Goal: Transaction & Acquisition: Purchase product/service

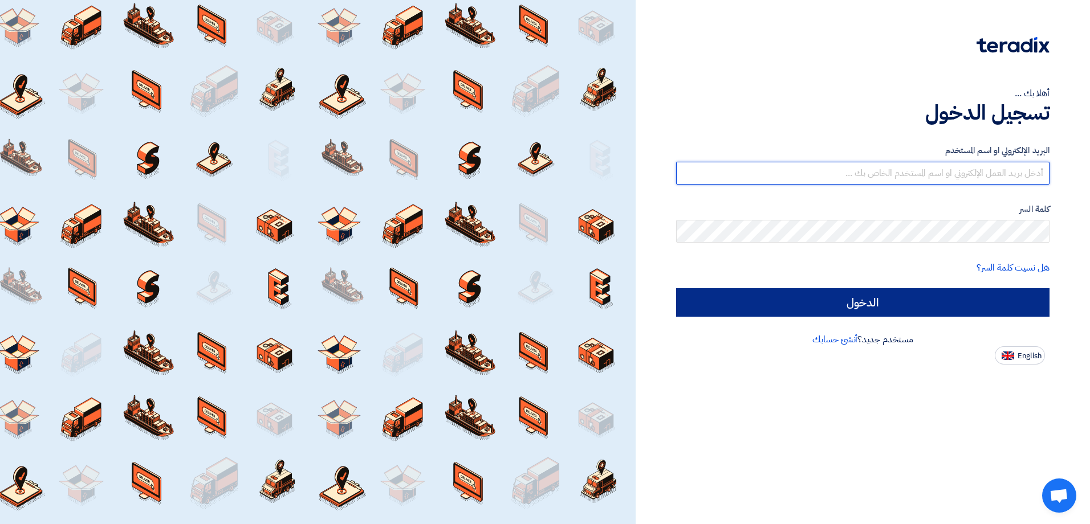
type input "[EMAIL_ADDRESS][DOMAIN_NAME]"
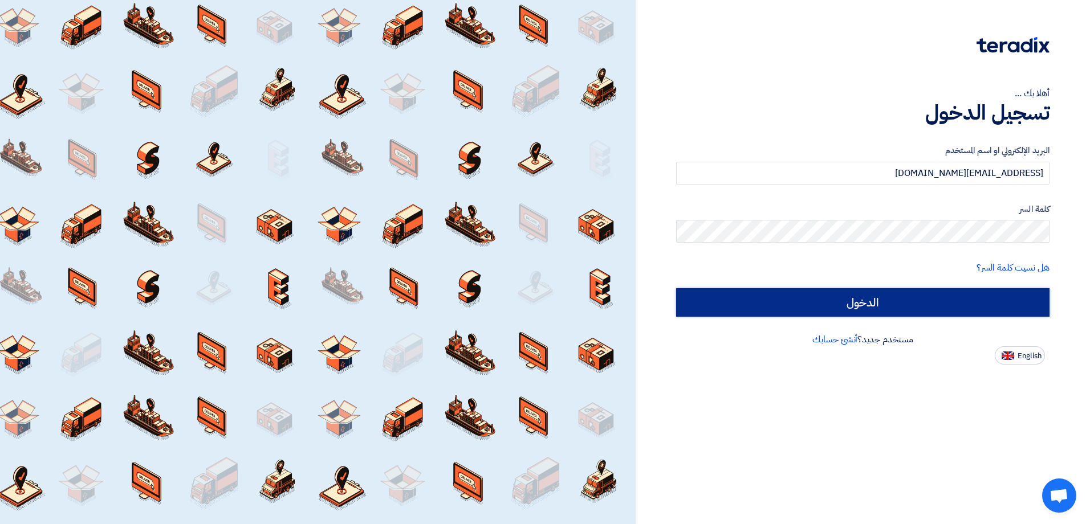
click at [929, 311] on input "الدخول" at bounding box center [862, 302] width 373 height 28
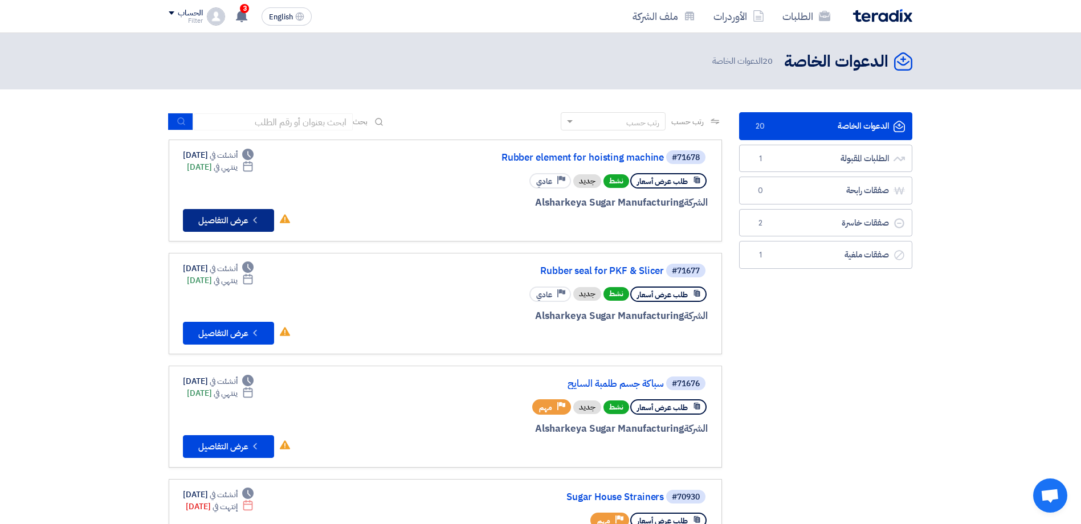
click at [222, 217] on button "Check details عرض التفاصيل" at bounding box center [228, 220] width 91 height 23
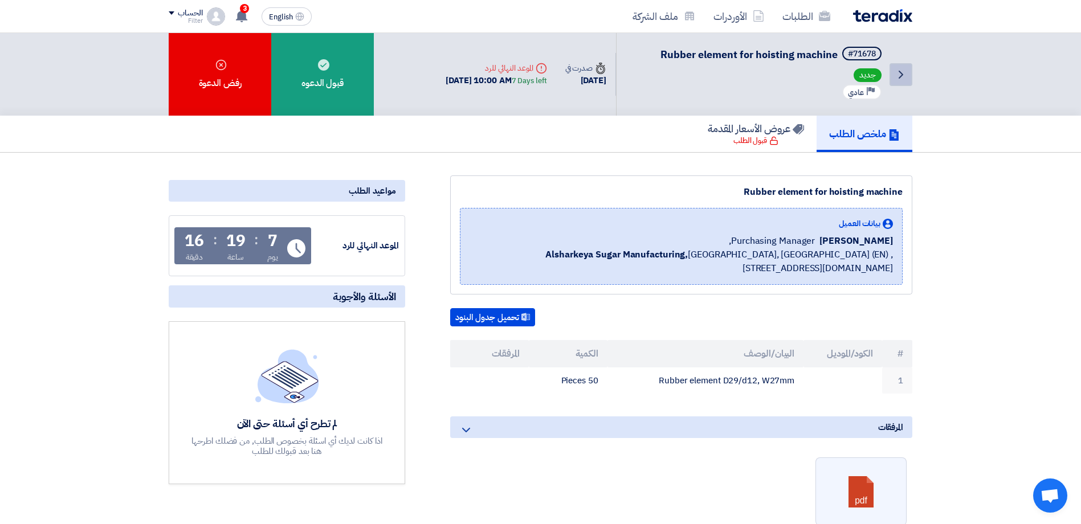
click at [898, 72] on icon "Back" at bounding box center [901, 75] width 14 height 14
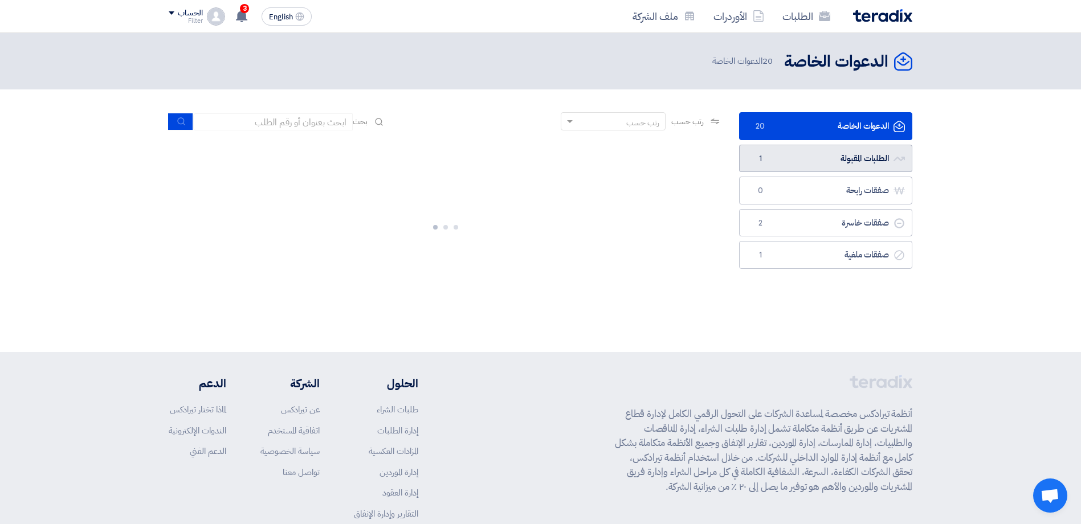
click at [801, 165] on link "الطلبات المقبولة الطلبات المقبولة 1" at bounding box center [825, 159] width 173 height 28
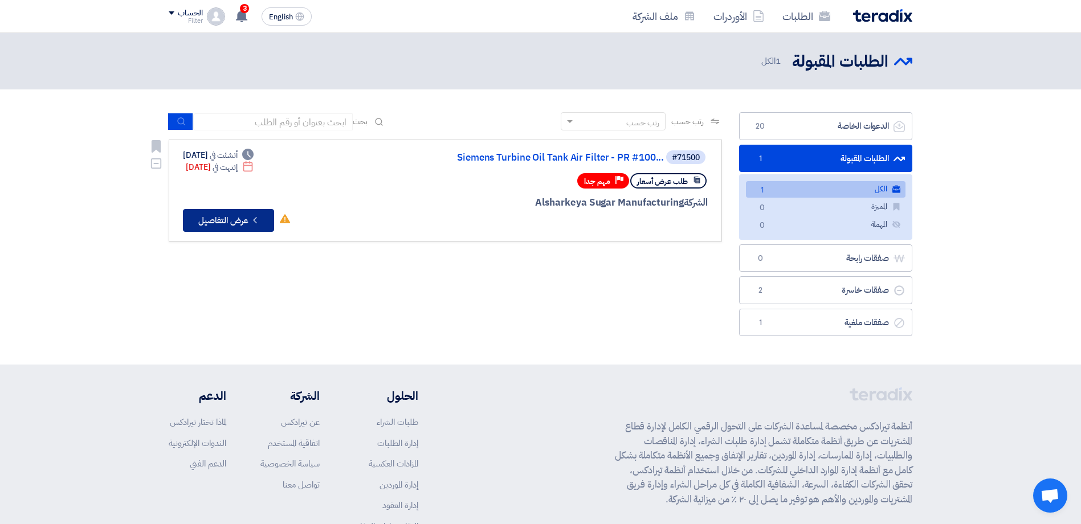
click at [244, 227] on button "Check details عرض التفاصيل" at bounding box center [228, 220] width 91 height 23
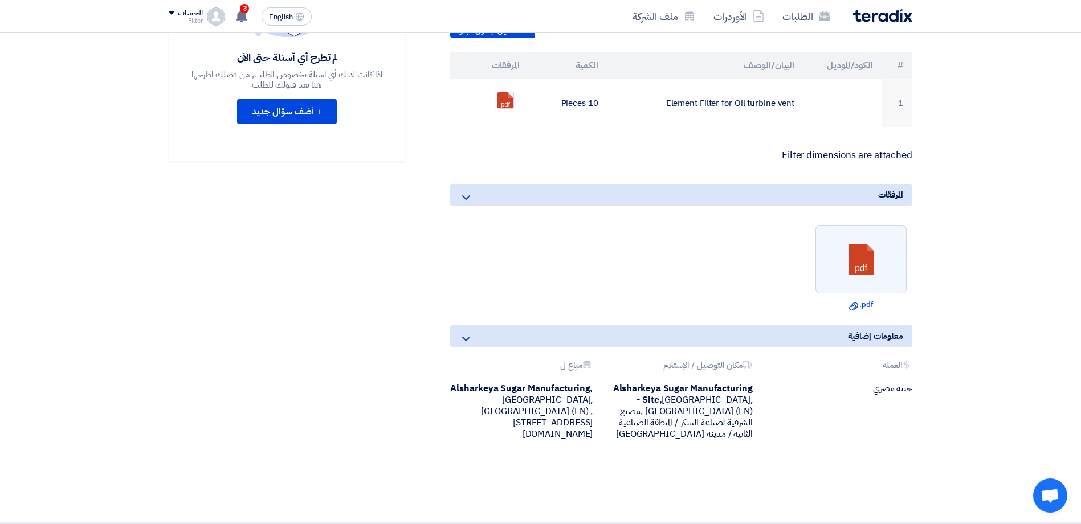
scroll to position [342, 0]
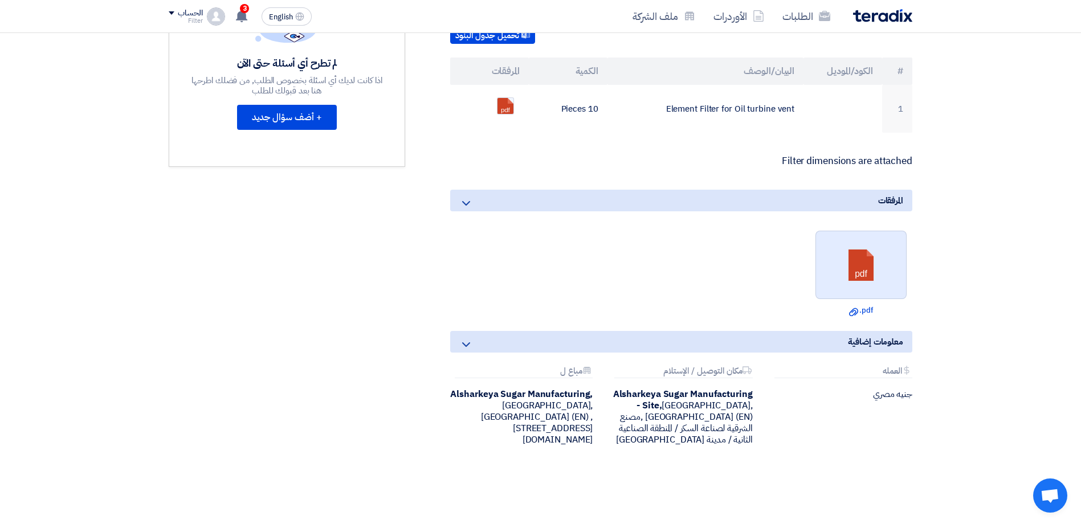
click at [875, 259] on link at bounding box center [861, 265] width 91 height 68
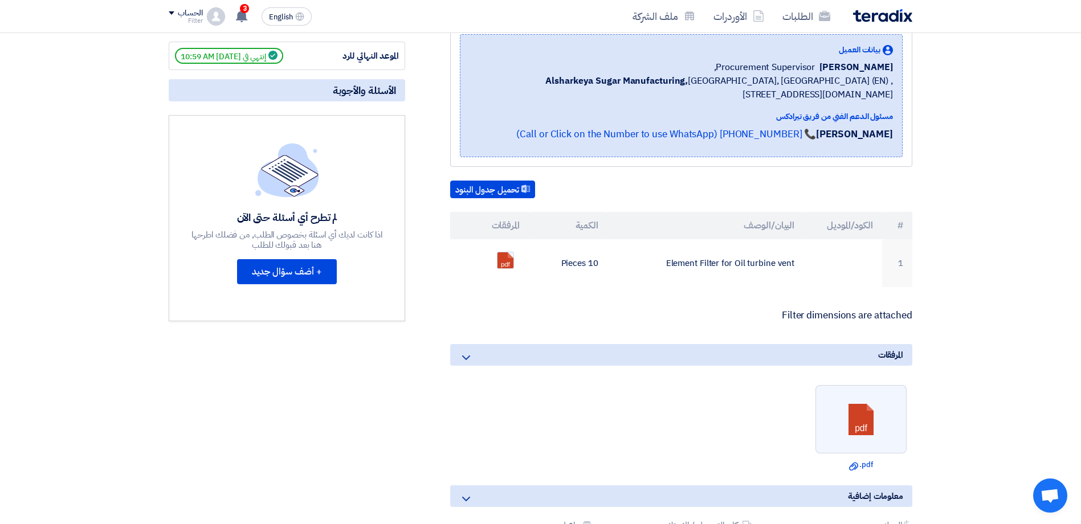
scroll to position [171, 0]
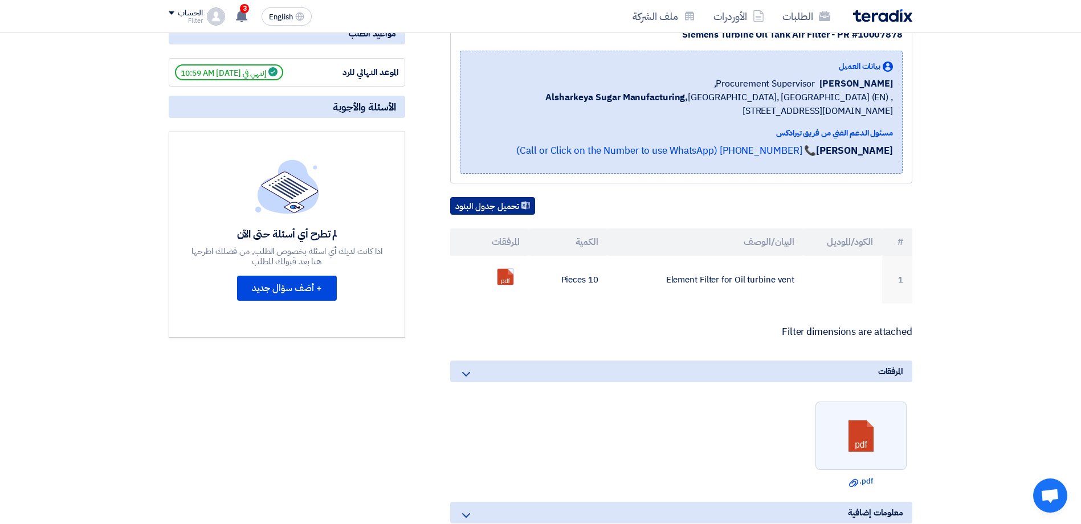
click at [506, 207] on button "تحميل جدول البنود" at bounding box center [492, 206] width 85 height 18
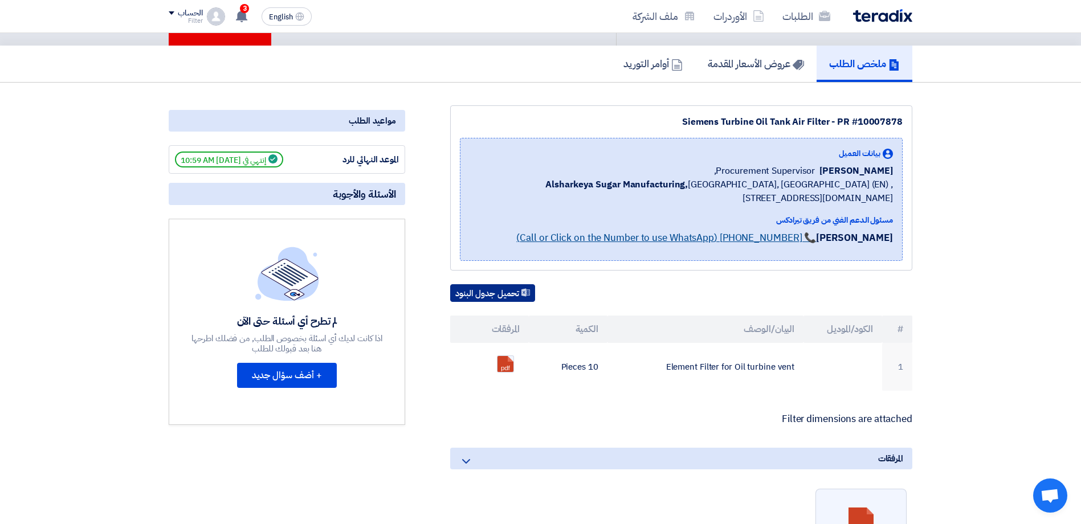
scroll to position [0, 0]
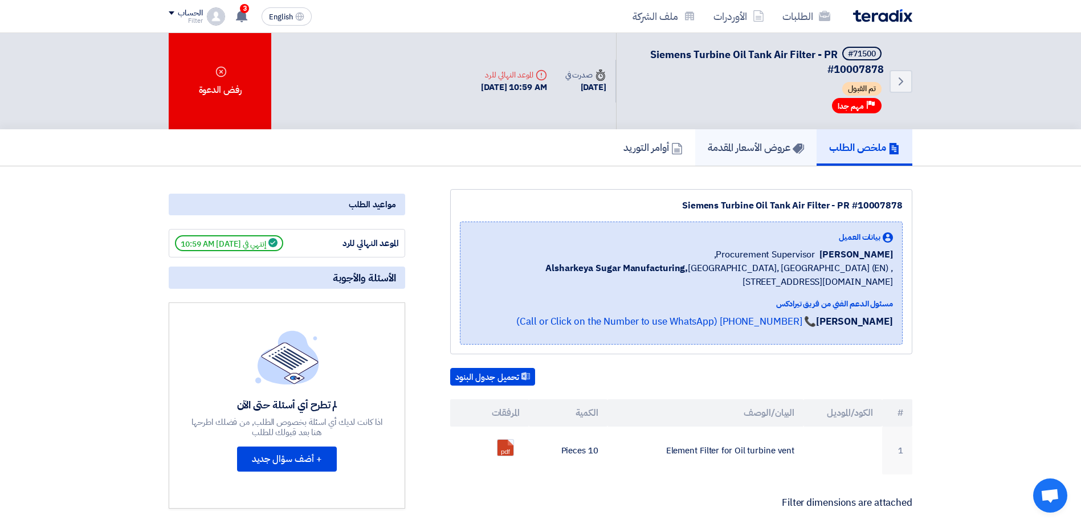
click at [749, 144] on h5 "عروض الأسعار المقدمة" at bounding box center [756, 147] width 96 height 13
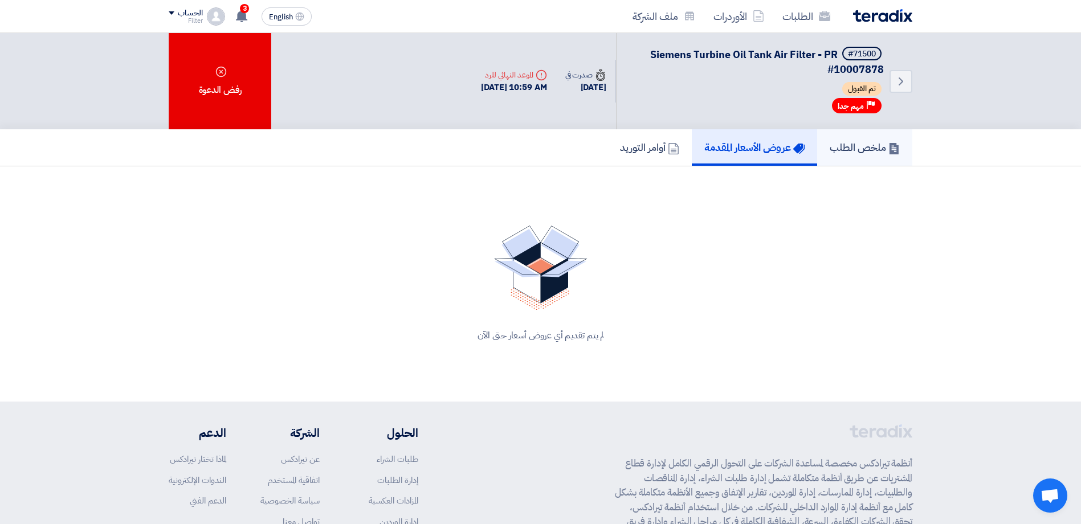
click at [862, 145] on h5 "ملخص الطلب" at bounding box center [865, 147] width 70 height 13
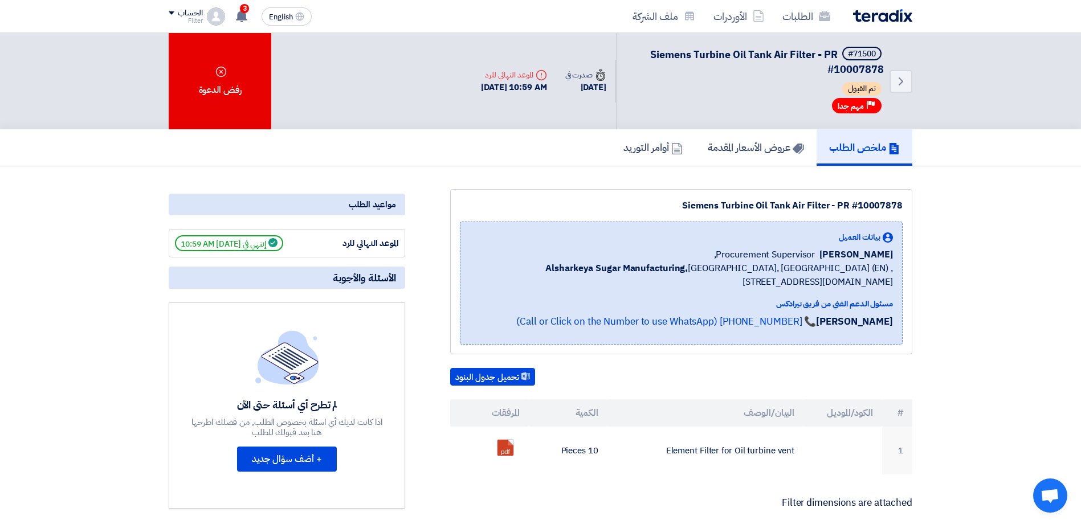
drag, startPoint x: 1024, startPoint y: 157, endPoint x: 939, endPoint y: 112, distance: 95.9
click at [1025, 157] on div "ملخص الطلب عروض الأسعار المقدمة أوامر التوريد" at bounding box center [540, 147] width 1081 height 37
click at [805, 19] on link "الطلبات" at bounding box center [806, 16] width 66 height 27
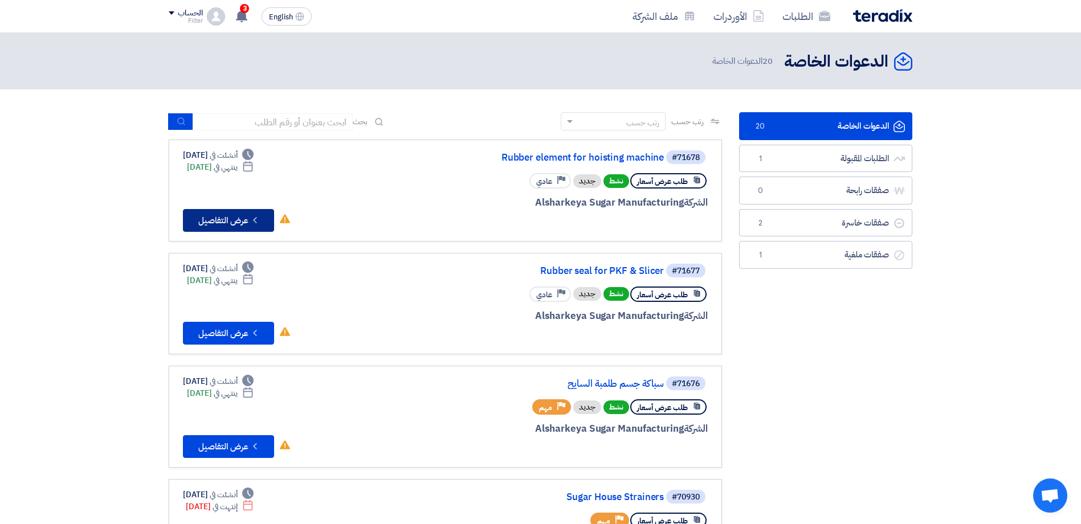
click at [234, 210] on button "Check details عرض التفاصيل" at bounding box center [228, 220] width 91 height 23
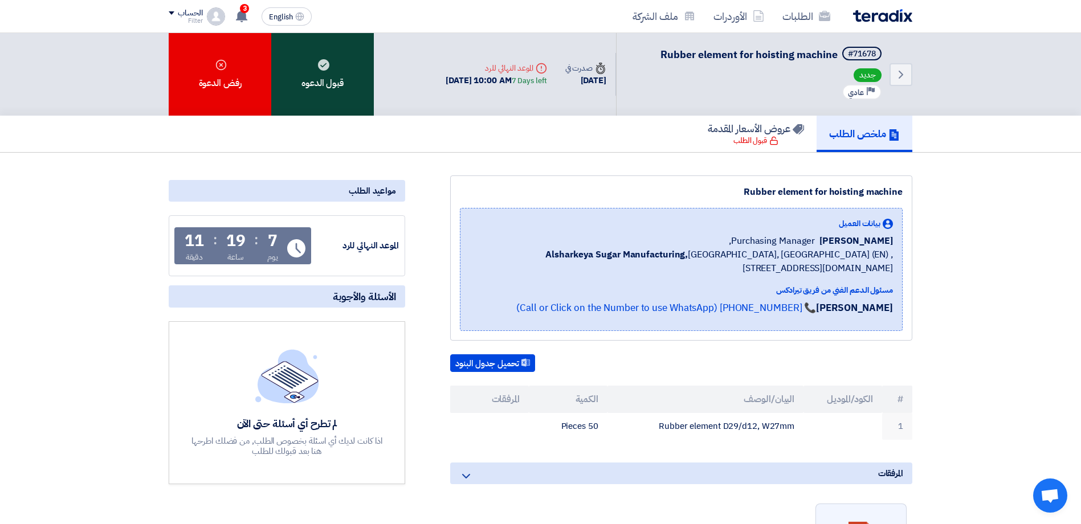
click at [351, 69] on div "قبول الدعوه" at bounding box center [322, 74] width 103 height 83
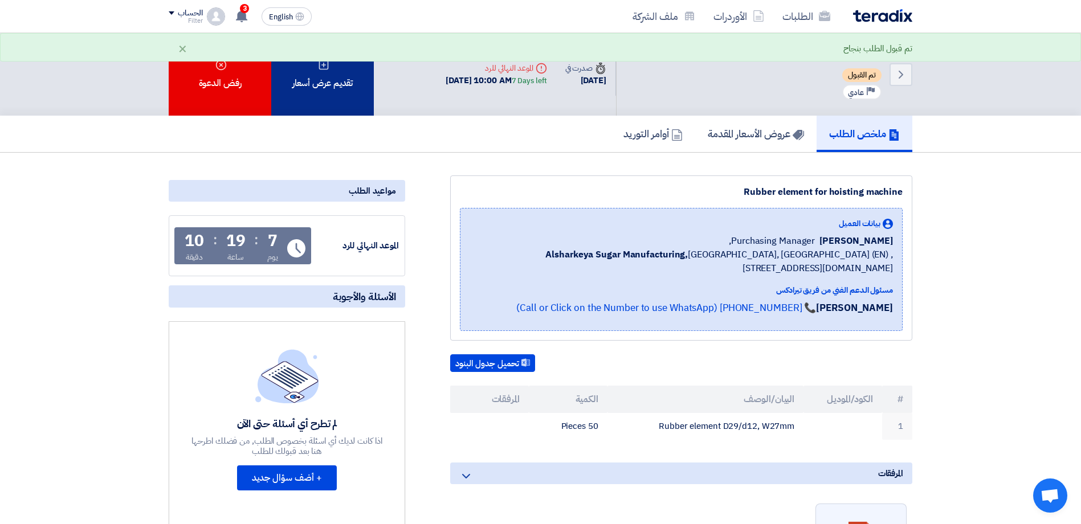
click at [352, 84] on div "تقديم عرض أسعار" at bounding box center [322, 74] width 103 height 83
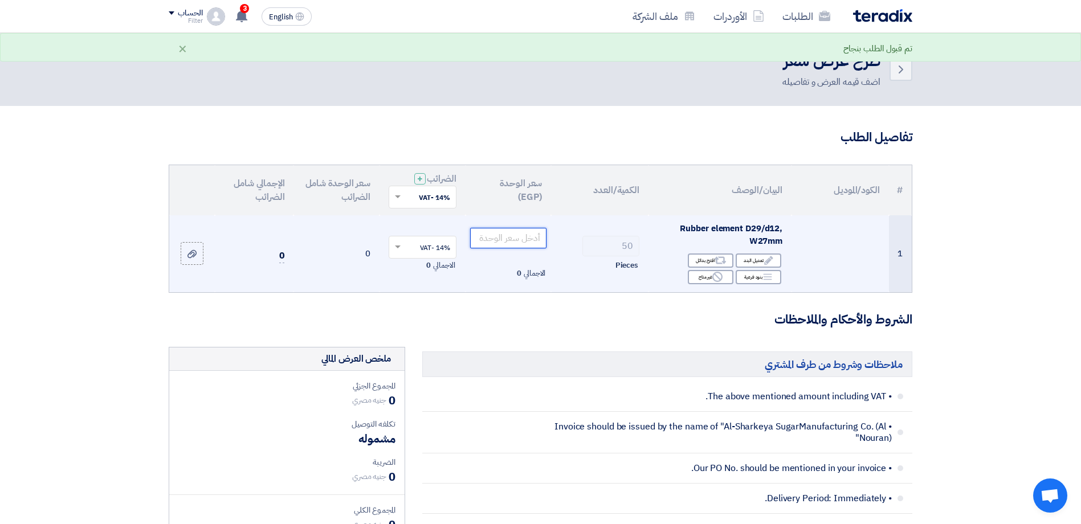
click at [516, 239] on input "number" at bounding box center [508, 238] width 77 height 21
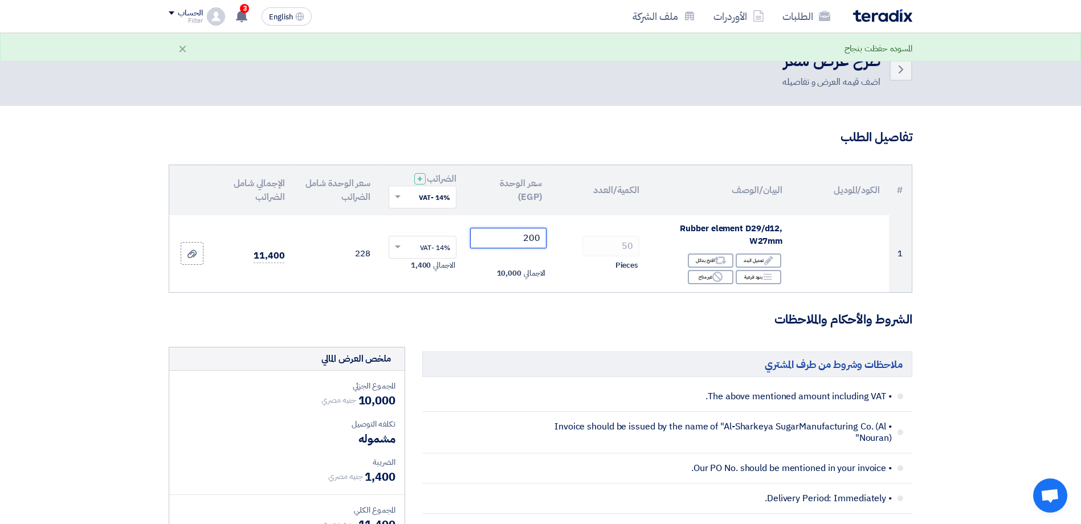
type input "200"
click at [491, 313] on h3 "الشروط والأحكام والملاحظات" at bounding box center [541, 320] width 744 height 18
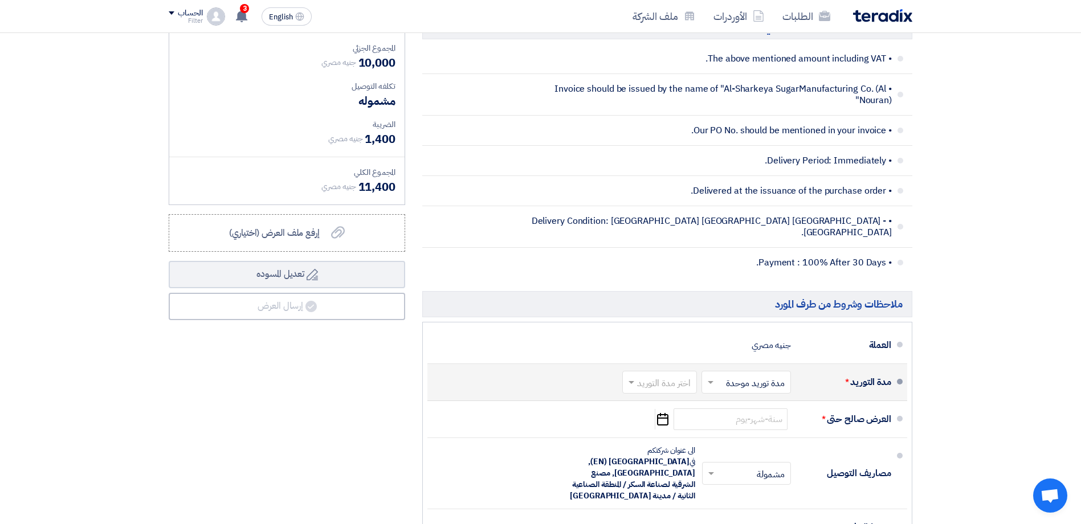
scroll to position [513, 0]
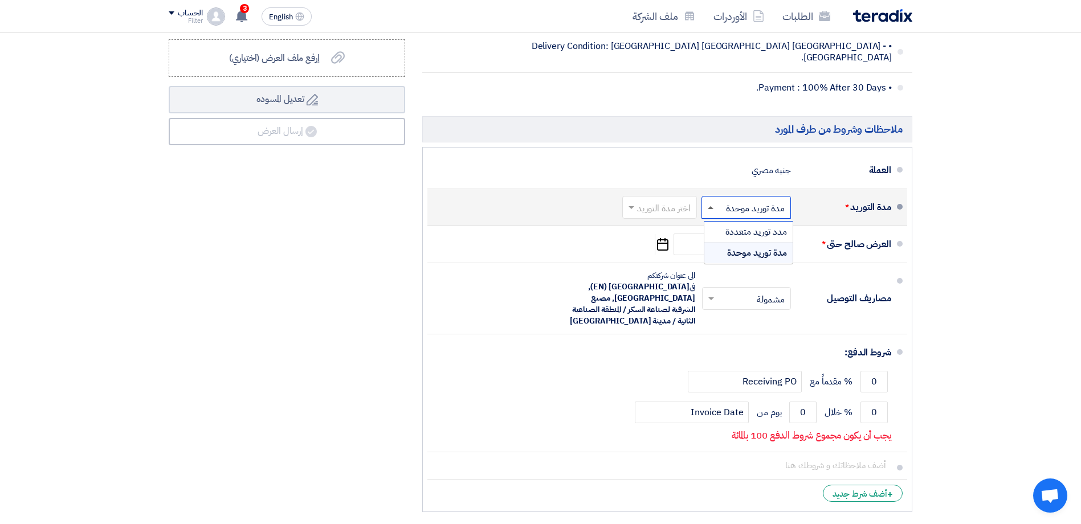
click at [711, 206] on span at bounding box center [711, 207] width 6 height 3
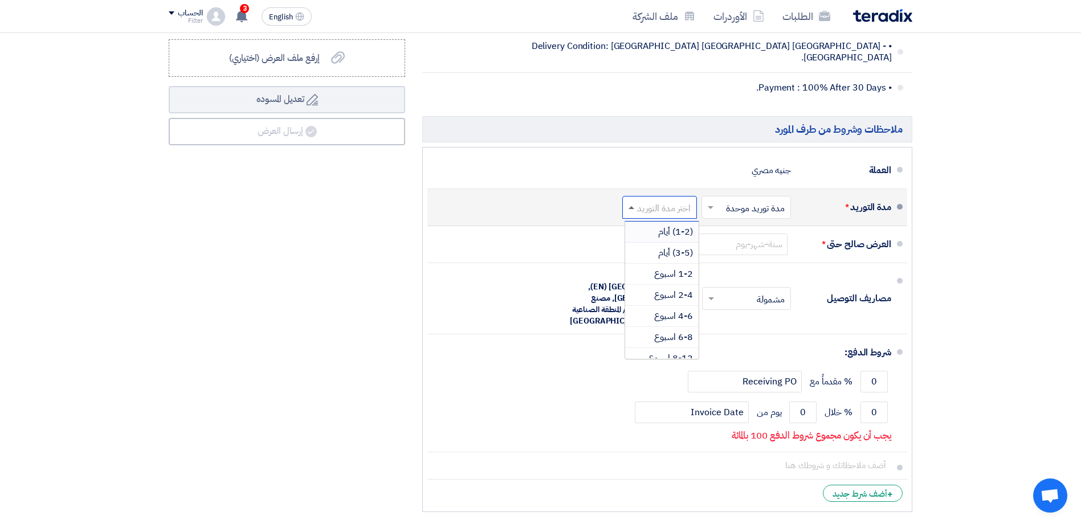
click at [632, 206] on span at bounding box center [632, 207] width 6 height 3
click at [679, 267] on span "1-2 اسبوع" at bounding box center [673, 274] width 39 height 14
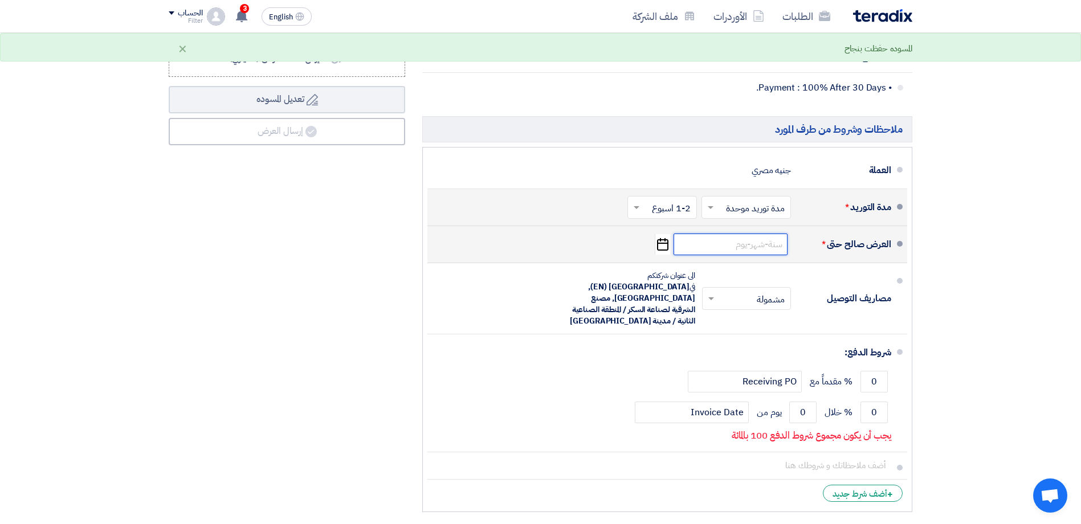
click at [732, 239] on input at bounding box center [731, 245] width 114 height 22
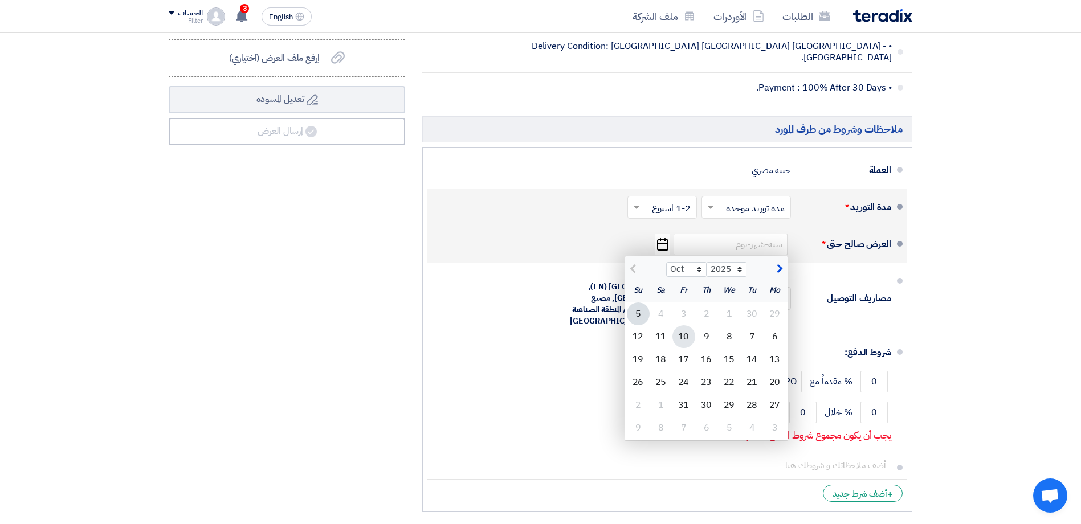
click at [686, 327] on div "10" at bounding box center [684, 336] width 23 height 23
type input "[DATE]"
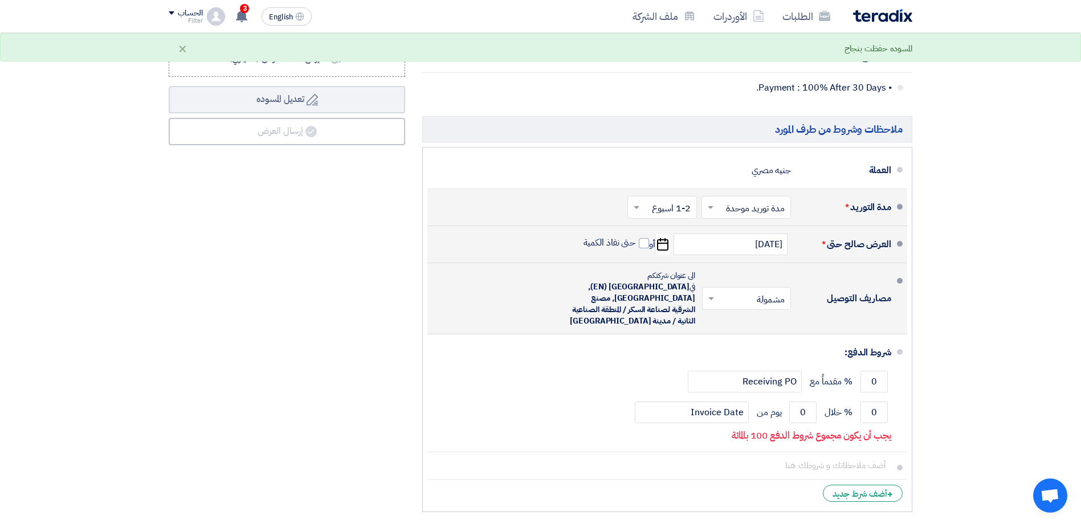
click at [715, 293] on span at bounding box center [710, 298] width 14 height 11
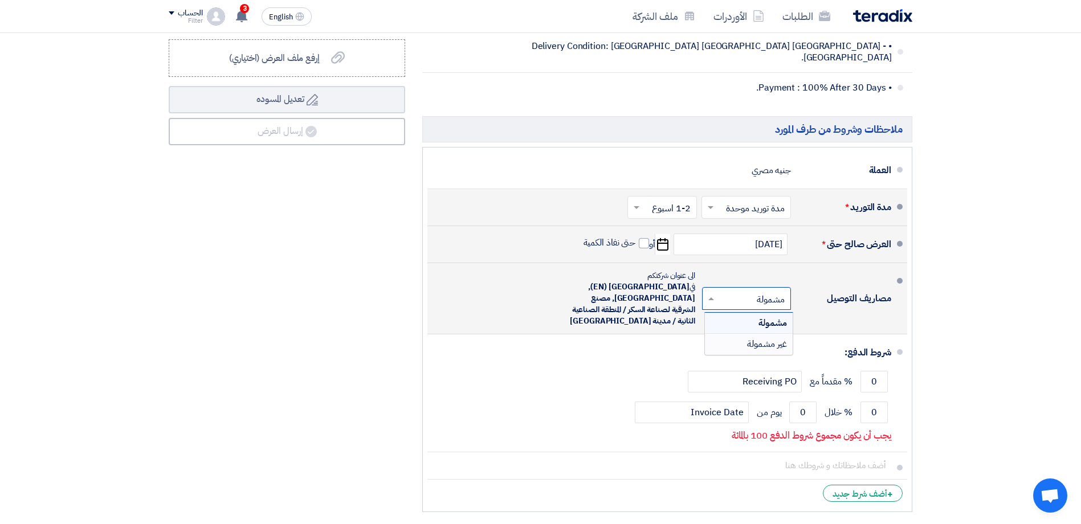
click at [757, 337] on span "غير مشمولة" at bounding box center [767, 344] width 40 height 14
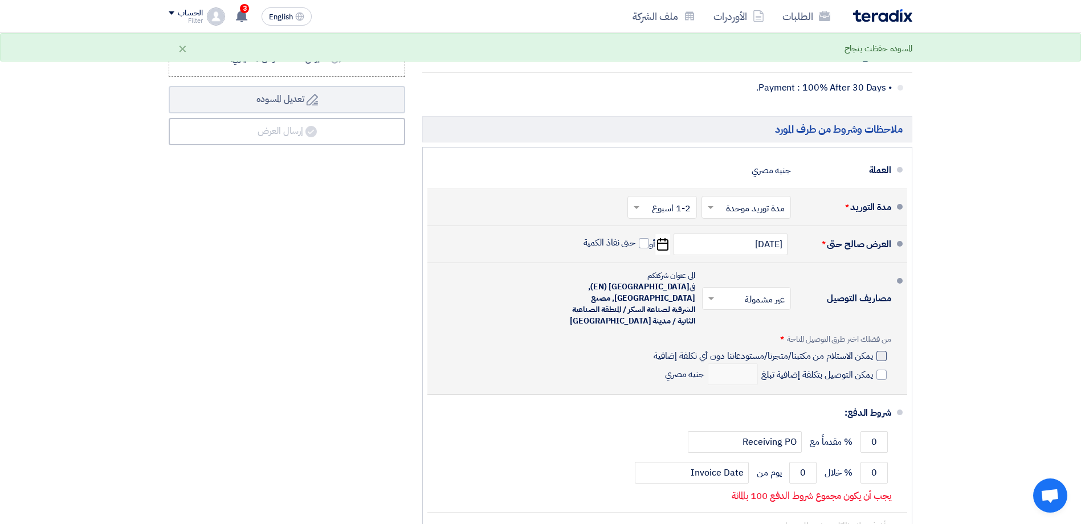
click at [877, 351] on div at bounding box center [882, 356] width 10 height 10
click at [873, 350] on input "يمكن الاستلام من مكتبنا/متجرنا/مستودعاتنا دون أي تكلفة إضافية" at bounding box center [762, 361] width 222 height 22
checkbox input "true"
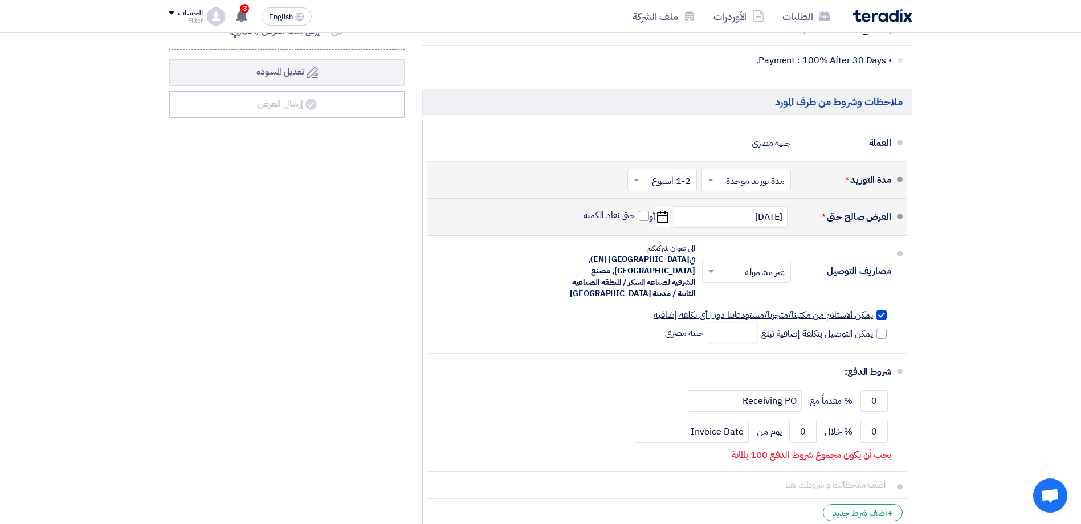
scroll to position [570, 0]
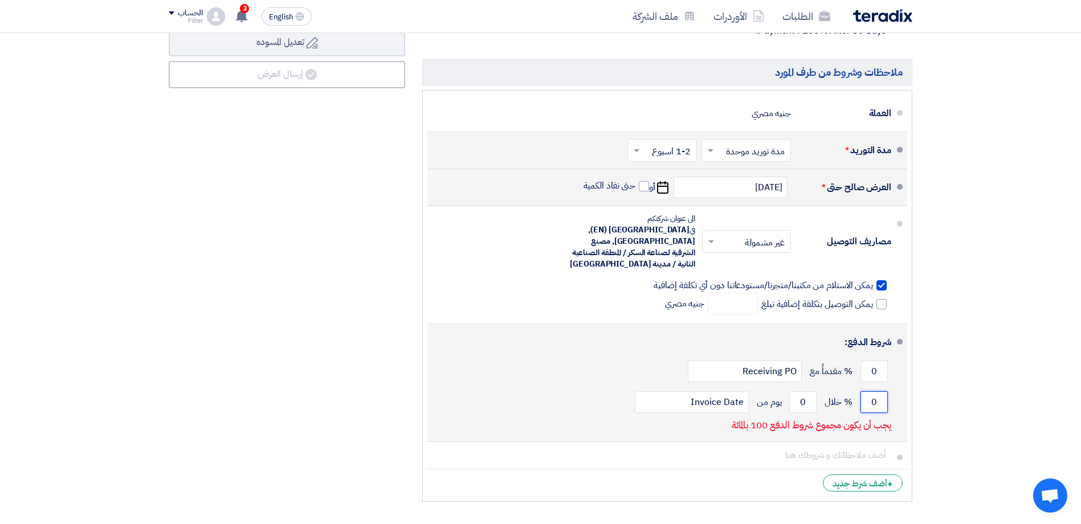
click at [873, 392] on input "0" at bounding box center [874, 403] width 27 height 22
click at [877, 392] on input "0" at bounding box center [874, 403] width 27 height 22
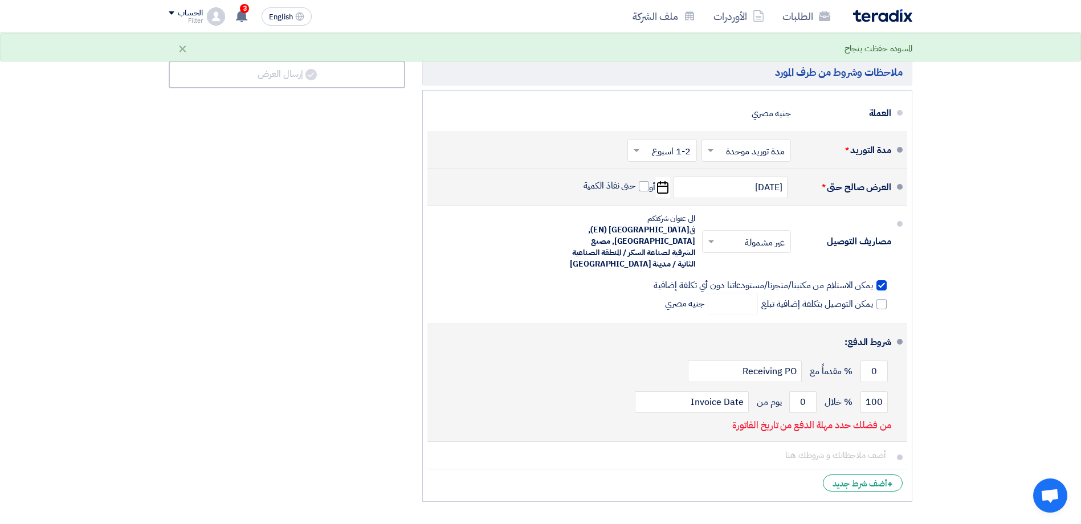
drag, startPoint x: 833, startPoint y: 311, endPoint x: 842, endPoint y: 303, distance: 12.5
click at [842, 324] on li "شروط الدفع: 0 % مقدماً مع Receiving PO 100 % خلال 0 Invoice Date" at bounding box center [667, 383] width 480 height 118
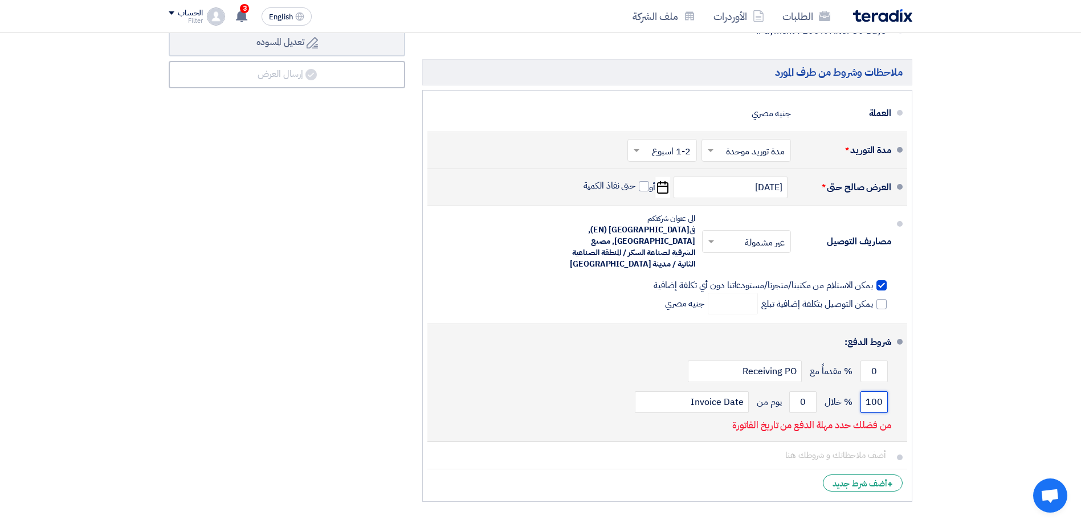
drag, startPoint x: 872, startPoint y: 378, endPoint x: 888, endPoint y: 376, distance: 16.6
click at [888, 387] on div "100 % خلال 0 يوم من Invoice Date" at bounding box center [664, 402] width 455 height 31
type input "1"
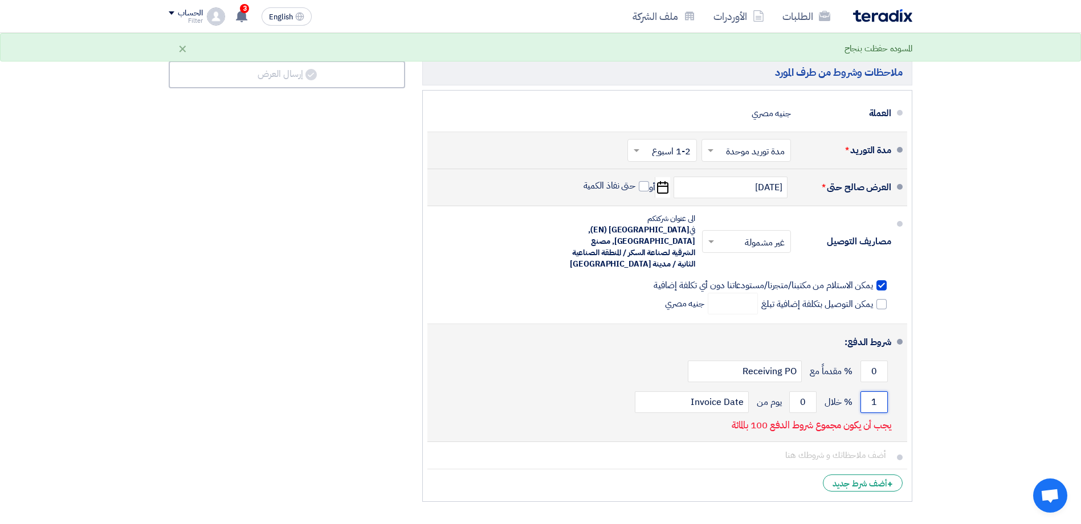
drag, startPoint x: 872, startPoint y: 381, endPoint x: 878, endPoint y: 379, distance: 6.5
click at [878, 392] on input "1" at bounding box center [874, 403] width 27 height 22
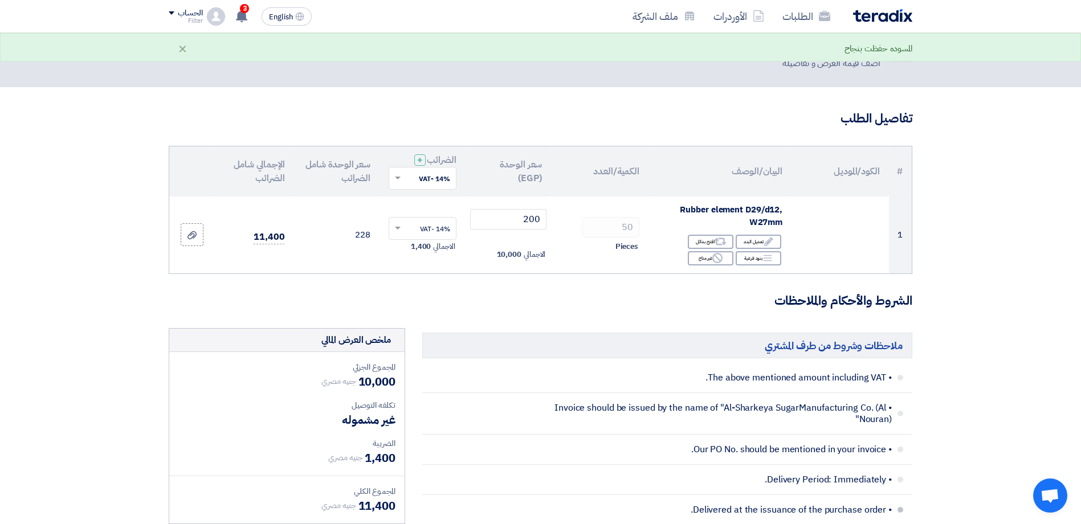
scroll to position [0, 0]
